Goal: Navigation & Orientation: Find specific page/section

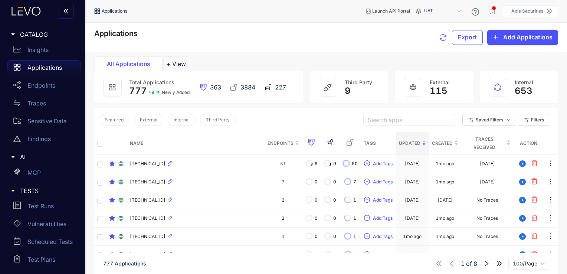
click at [56, 68] on p "Applications" at bounding box center [44, 67] width 35 height 7
click at [52, 70] on p "Applications" at bounding box center [44, 67] width 35 height 7
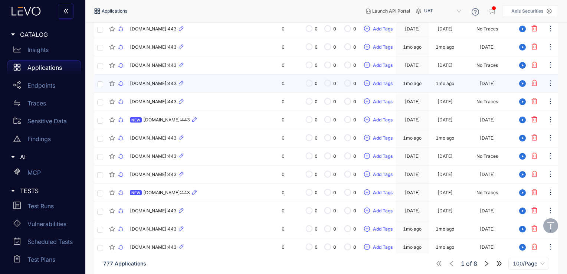
scroll to position [705, 0]
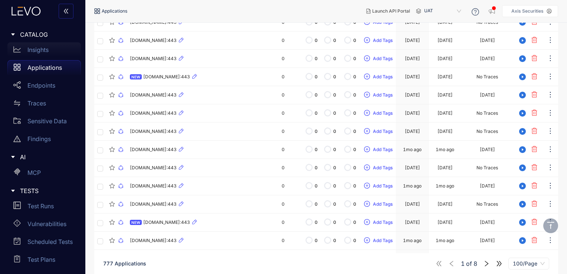
click at [51, 49] on div "Insights" at bounding box center [43, 49] width 73 height 15
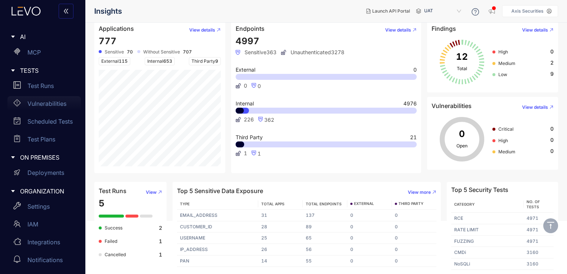
scroll to position [121, 0]
click at [53, 177] on div "Deployments" at bounding box center [43, 172] width 73 height 15
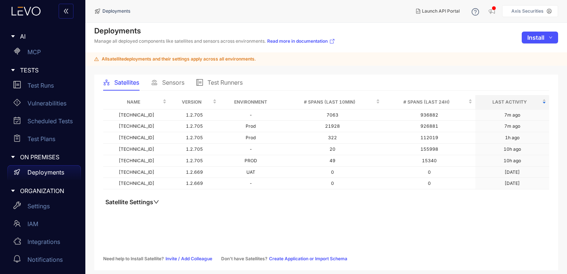
click at [171, 79] on span "Sensors" at bounding box center [173, 82] width 22 height 7
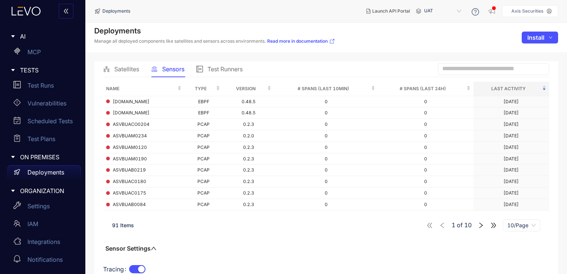
click at [135, 71] on span "Satellites" at bounding box center [126, 69] width 25 height 7
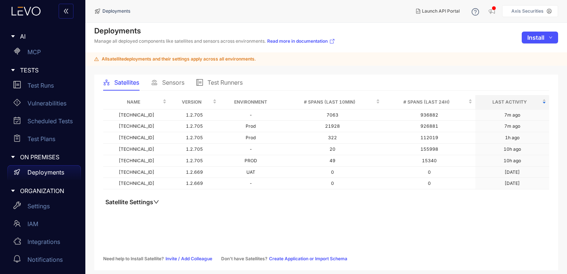
click at [171, 81] on span "Sensors" at bounding box center [173, 82] width 22 height 7
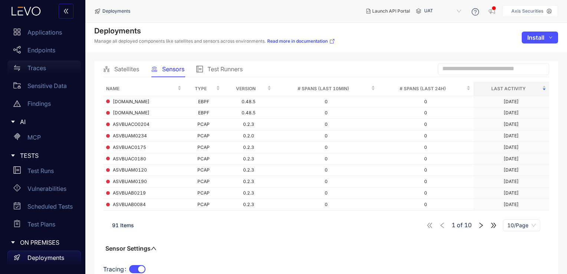
scroll to position [9, 0]
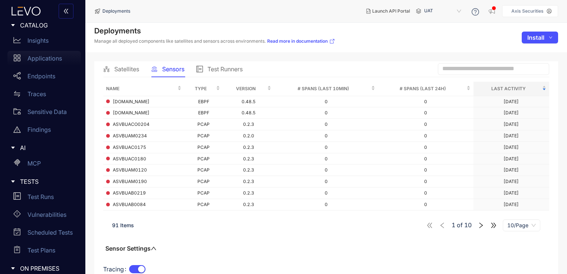
click at [62, 57] on div "Applications" at bounding box center [43, 58] width 73 height 15
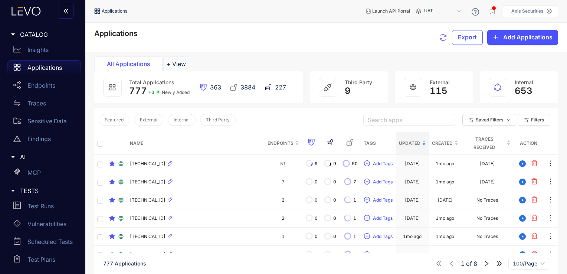
click at [199, 33] on div "Applications Export Add Applications" at bounding box center [326, 37] width 464 height 16
click at [208, 38] on div "Applications Export Add Applications" at bounding box center [326, 37] width 464 height 16
click at [50, 110] on div "Traces" at bounding box center [43, 103] width 73 height 15
